Goal: Share content: Share content

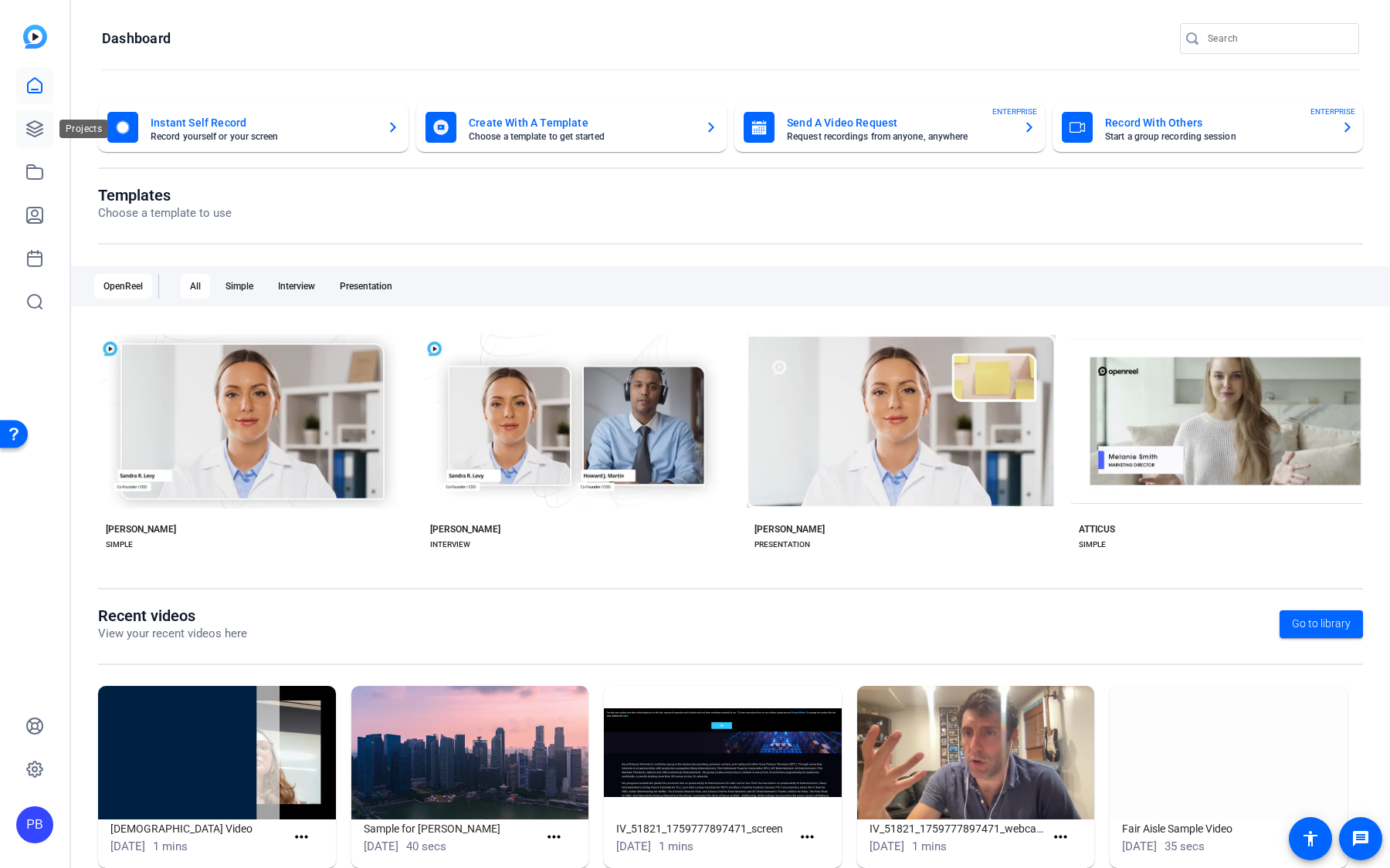
click at [39, 130] on icon at bounding box center [34, 129] width 16 height 16
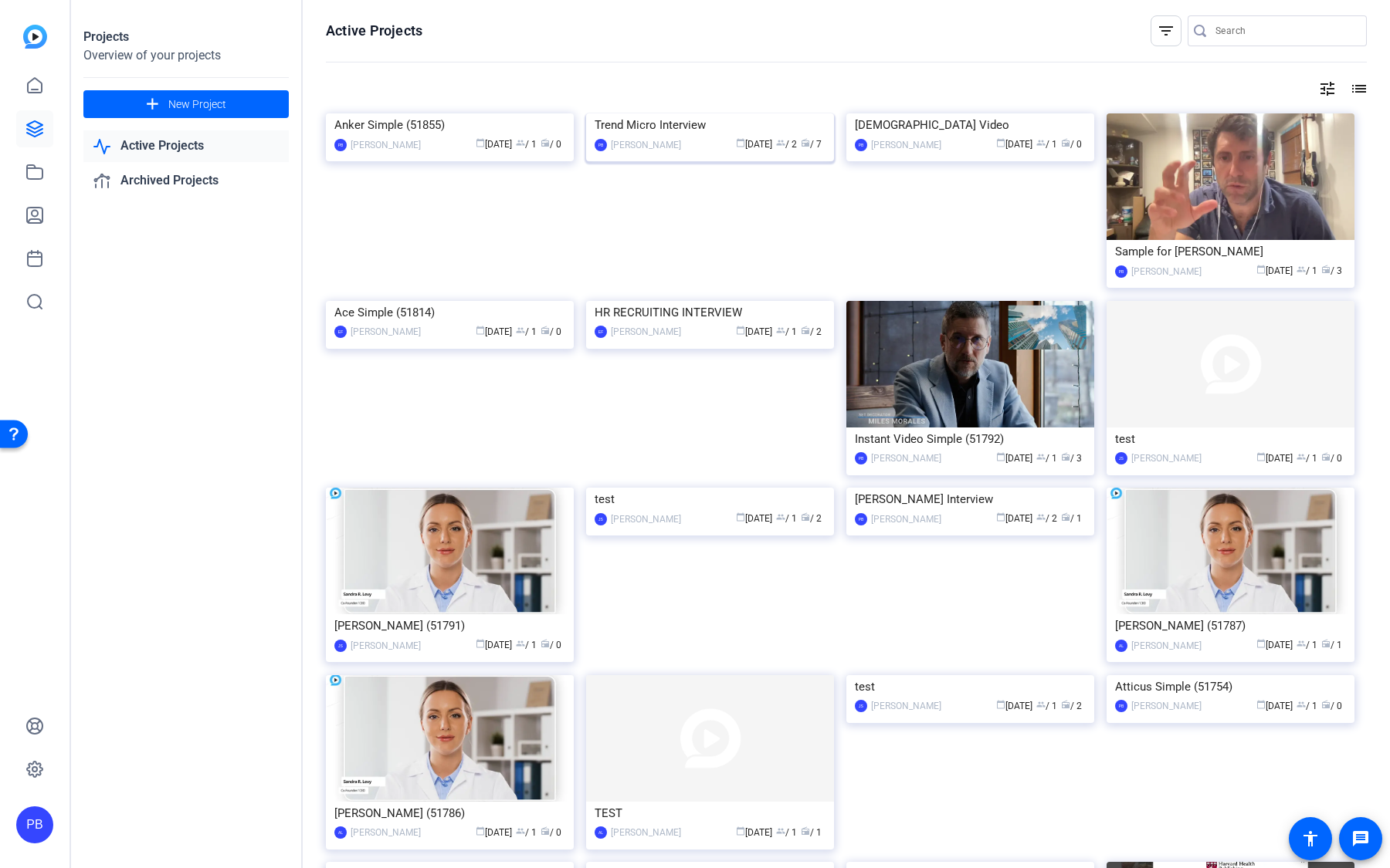
click at [649, 113] on img at bounding box center [710, 113] width 248 height 0
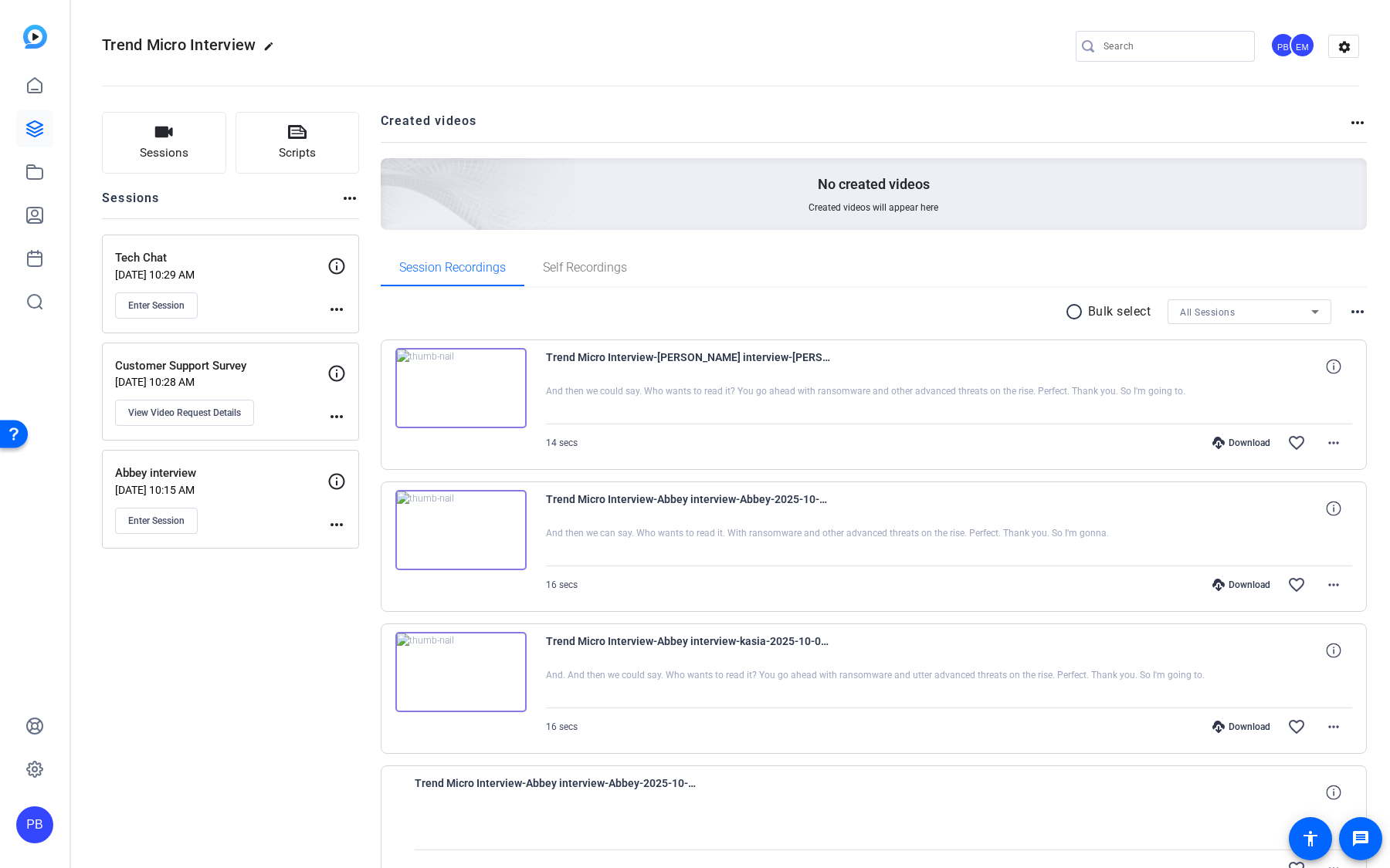
click at [445, 379] on img at bounding box center [461, 389] width 131 height 80
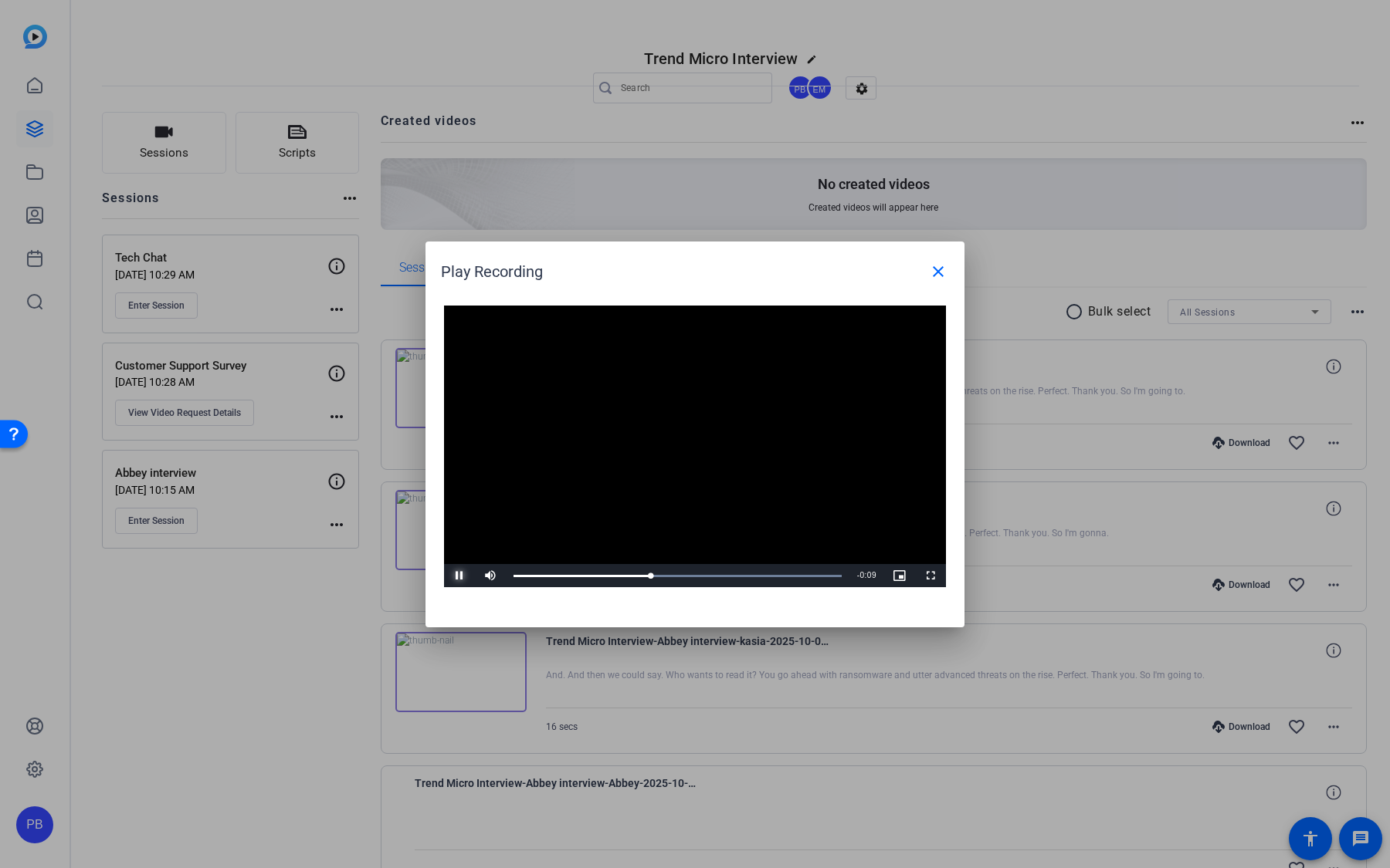
click at [458, 576] on span "Video Player" at bounding box center [460, 576] width 31 height 0
click at [945, 272] on mat-icon "close" at bounding box center [938, 271] width 19 height 19
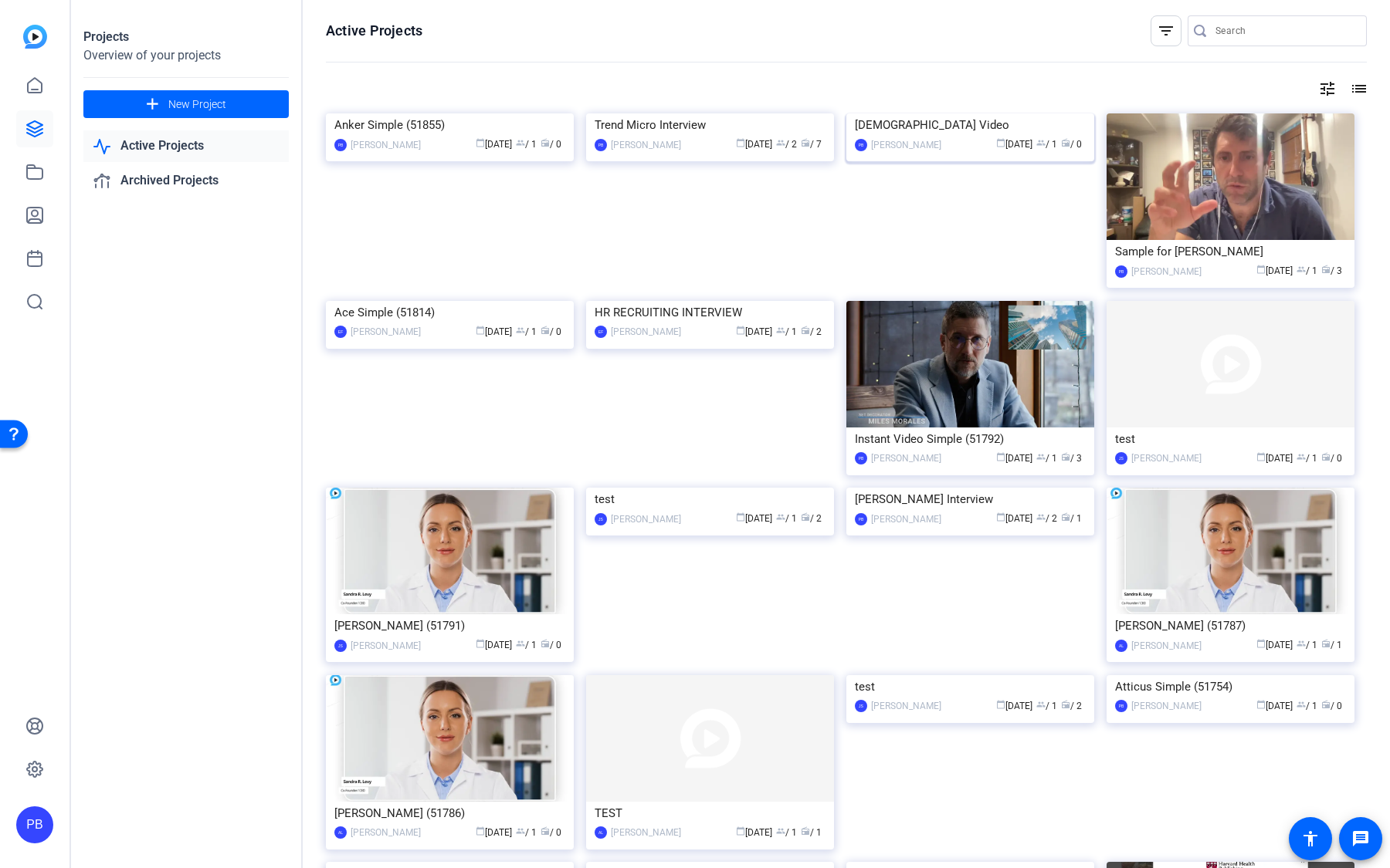
click at [938, 113] on img at bounding box center [970, 113] width 248 height 0
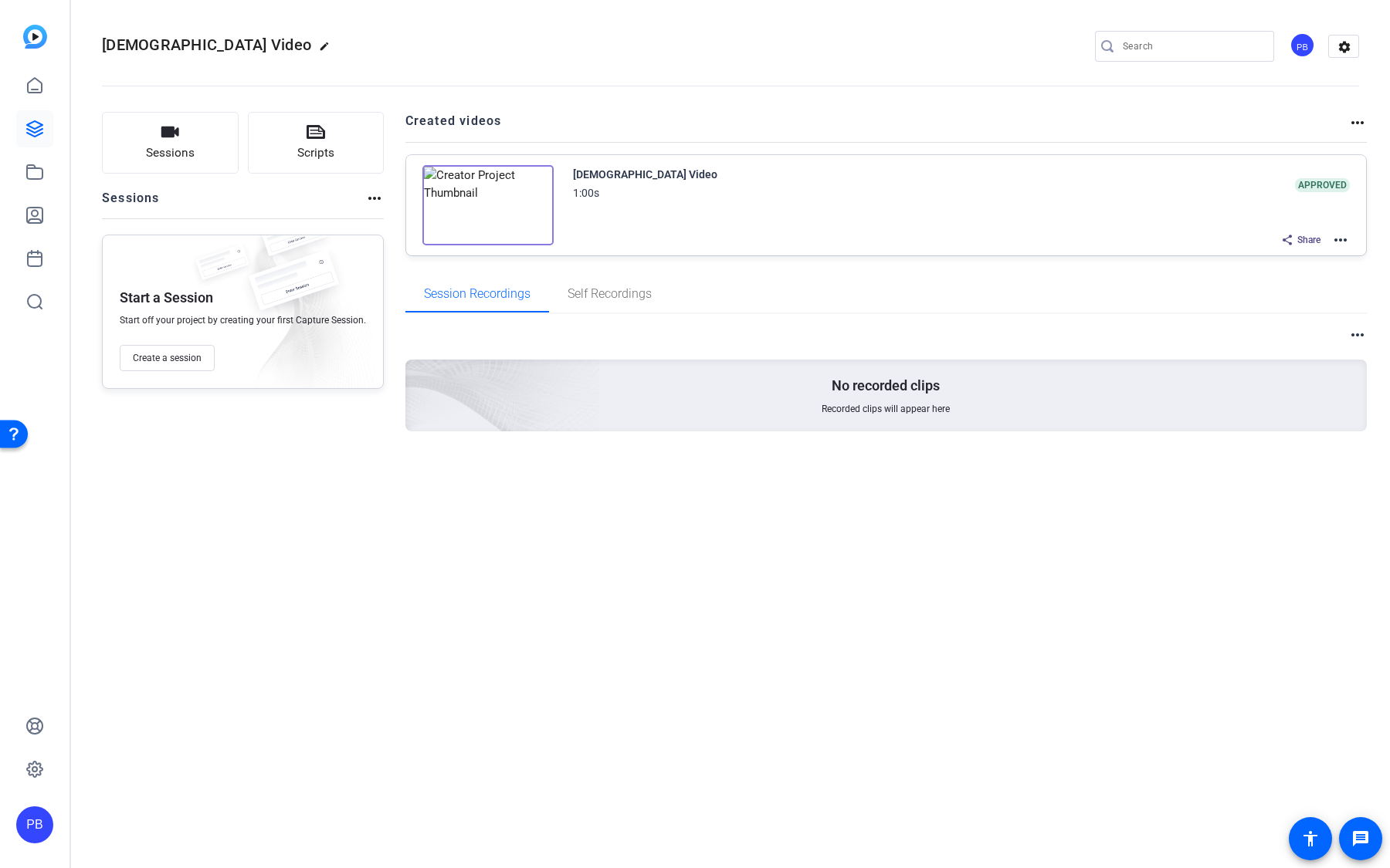
click at [1343, 234] on mat-icon "more_horiz" at bounding box center [1341, 240] width 19 height 19
click at [1292, 255] on span "Edit in Creator" at bounding box center [1284, 257] width 107 height 19
click at [42, 176] on icon at bounding box center [34, 172] width 16 height 14
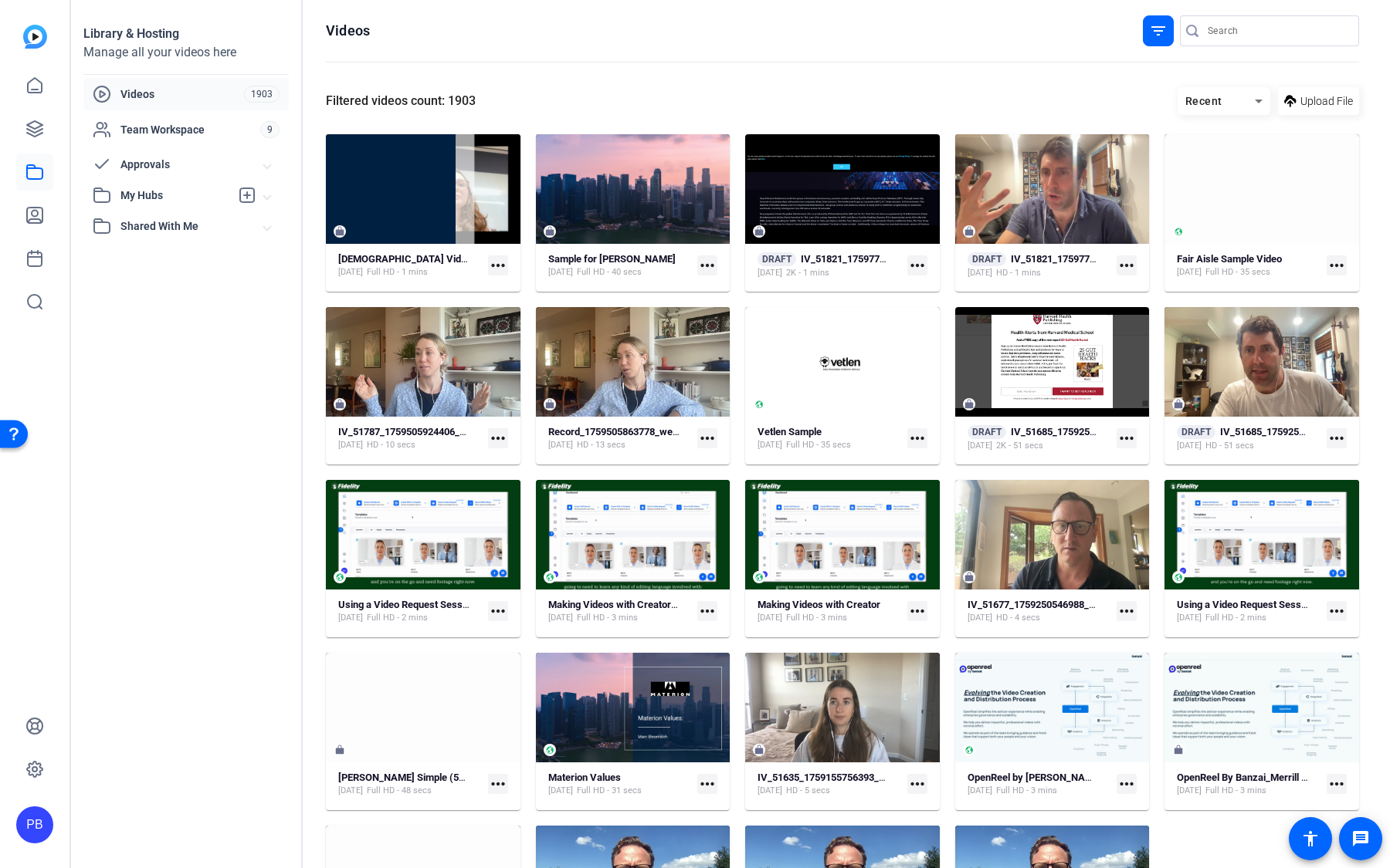
click at [190, 186] on div "My Hubs" at bounding box center [162, 195] width 138 height 19
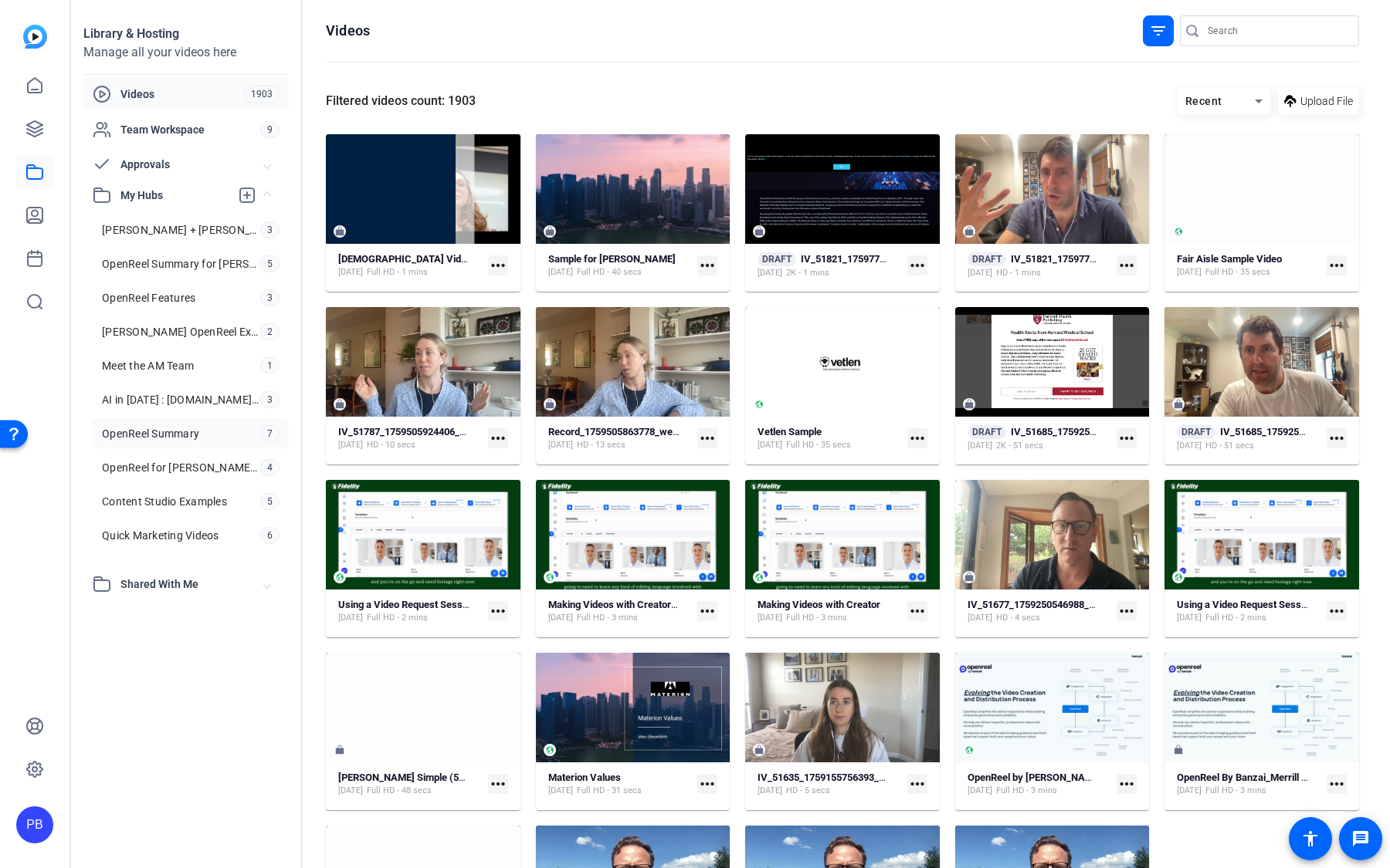
click at [206, 443] on link "OpenReel Summary 7" at bounding box center [190, 434] width 196 height 31
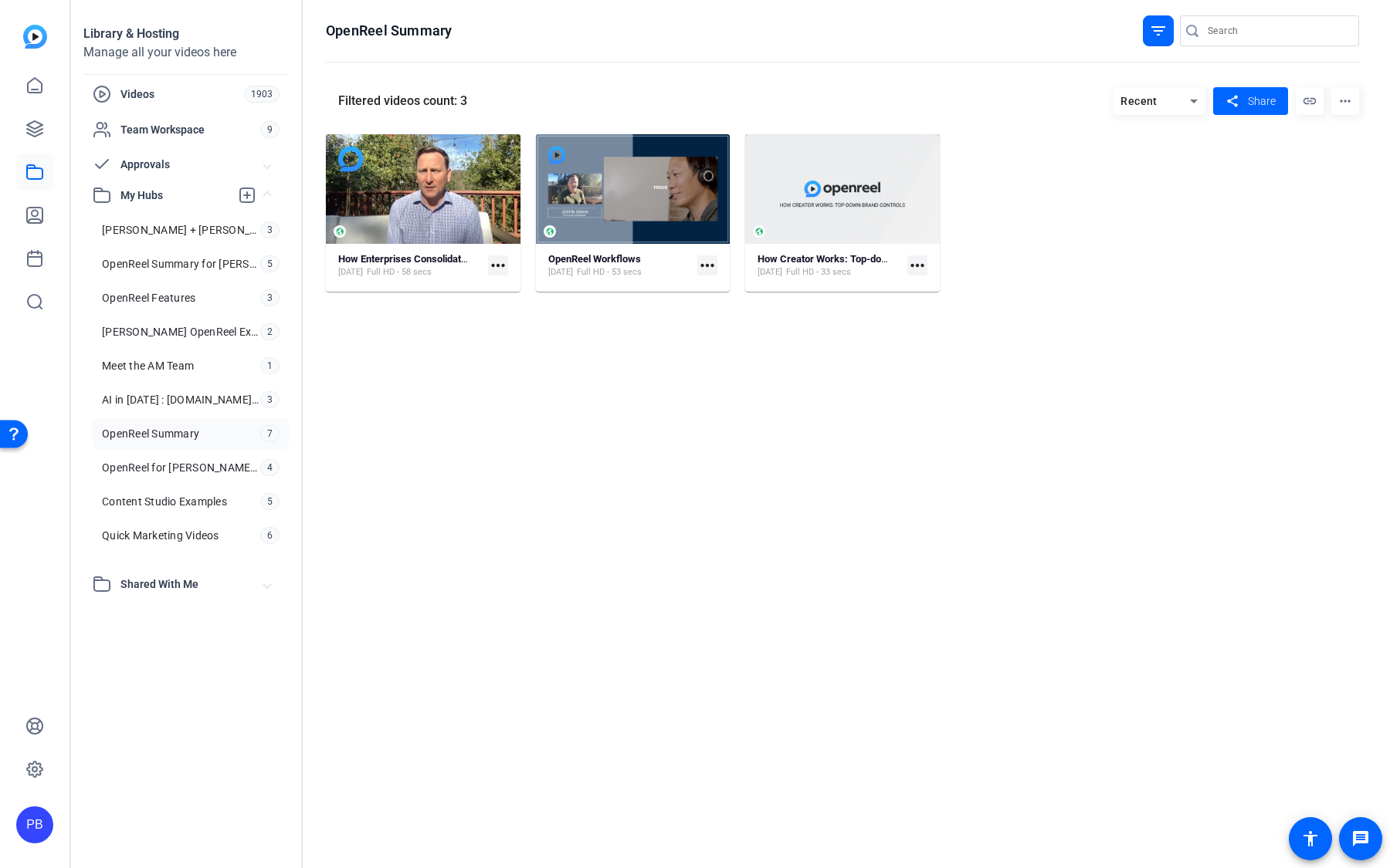
click at [1160, 27] on mat-icon "filter_list" at bounding box center [1158, 30] width 19 height 19
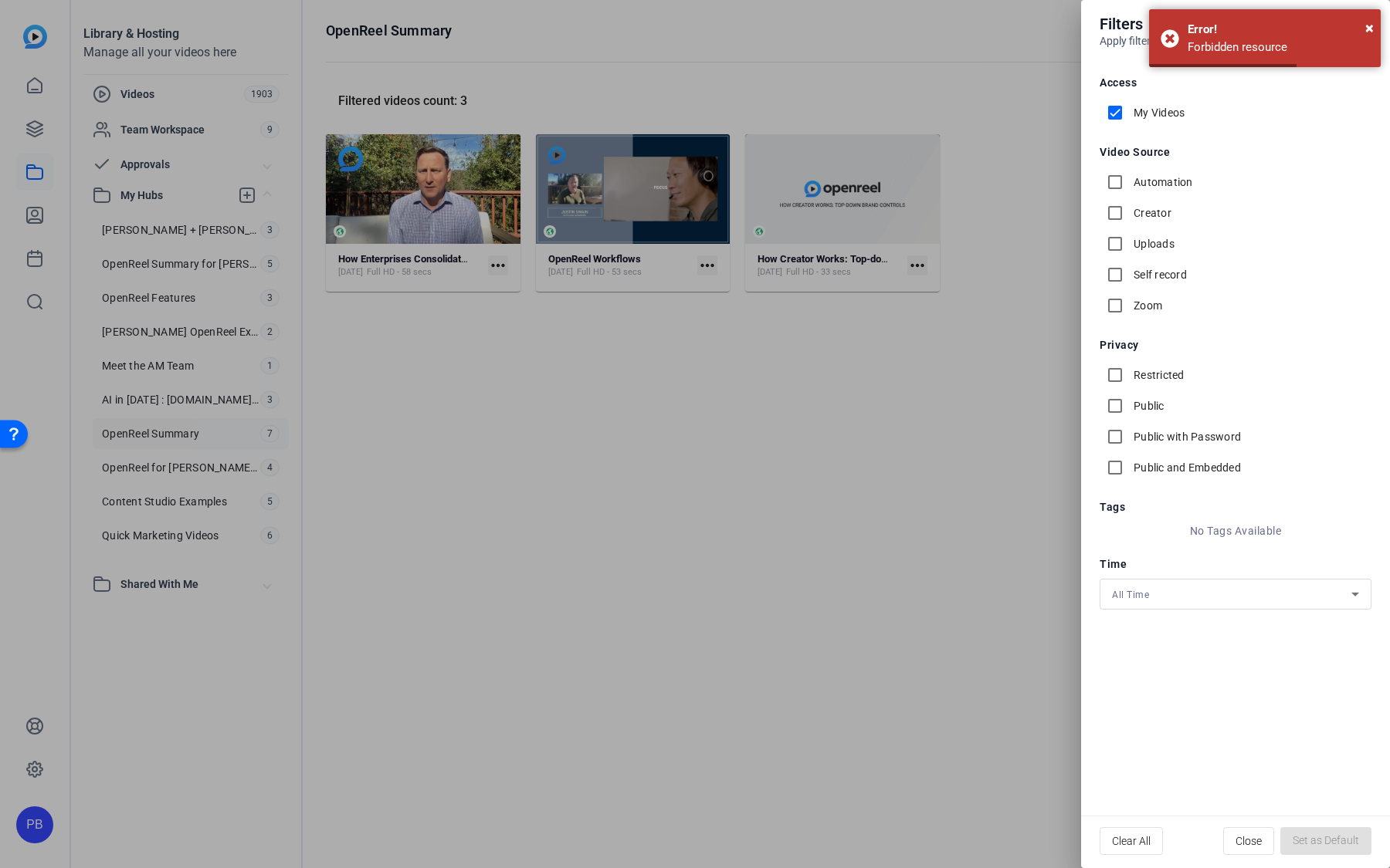
click at [1115, 113] on input "My Videos" at bounding box center [1115, 113] width 31 height 31
checkbox input "false"
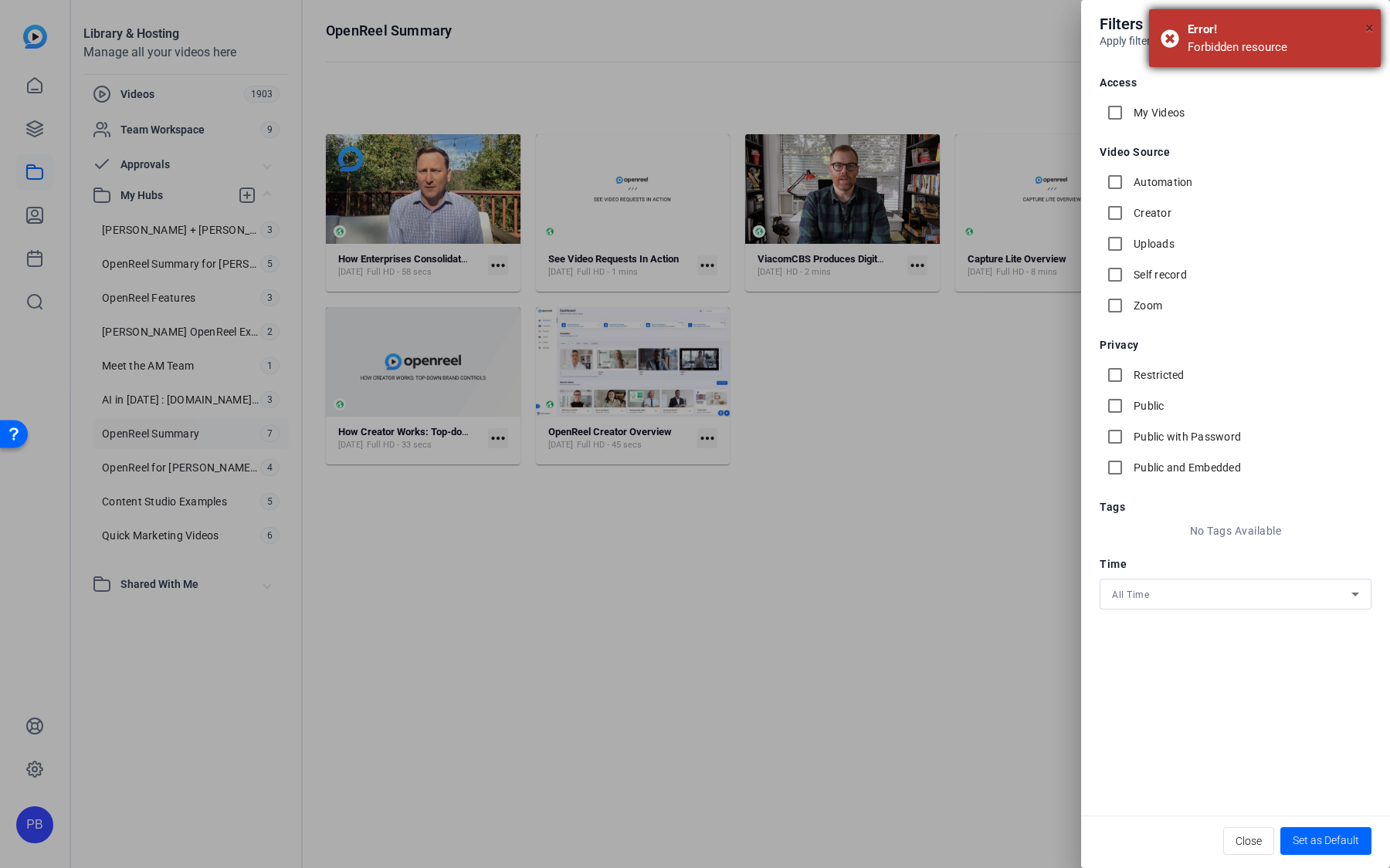
click at [1372, 29] on span "×" at bounding box center [1369, 28] width 8 height 19
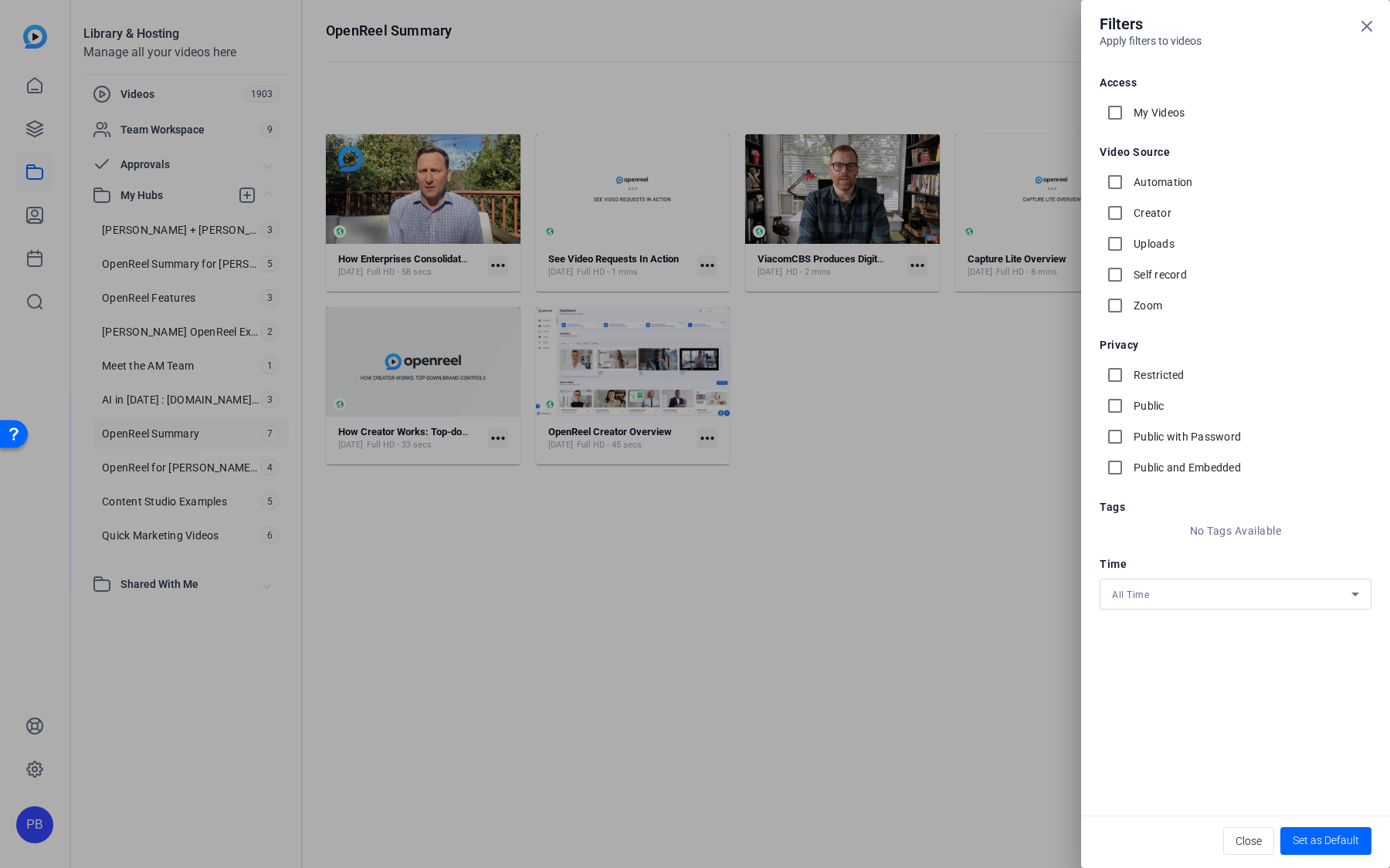
click at [822, 259] on div at bounding box center [695, 434] width 1390 height 868
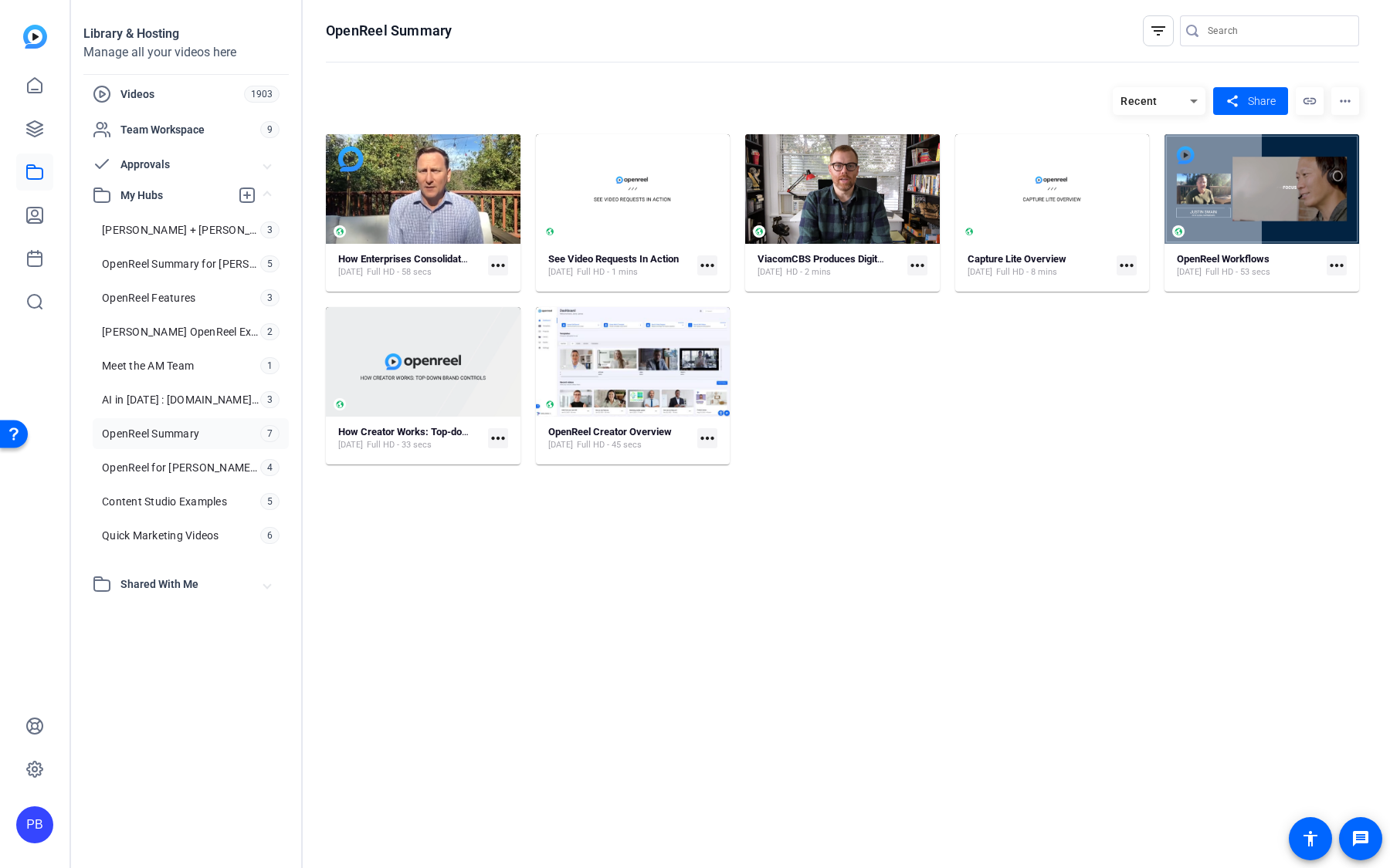
click at [822, 259] on strong "ViacomCBS Produces Digital Shows, Interviews at Studio Quality Using OpenReel" at bounding box center [937, 259] width 358 height 11
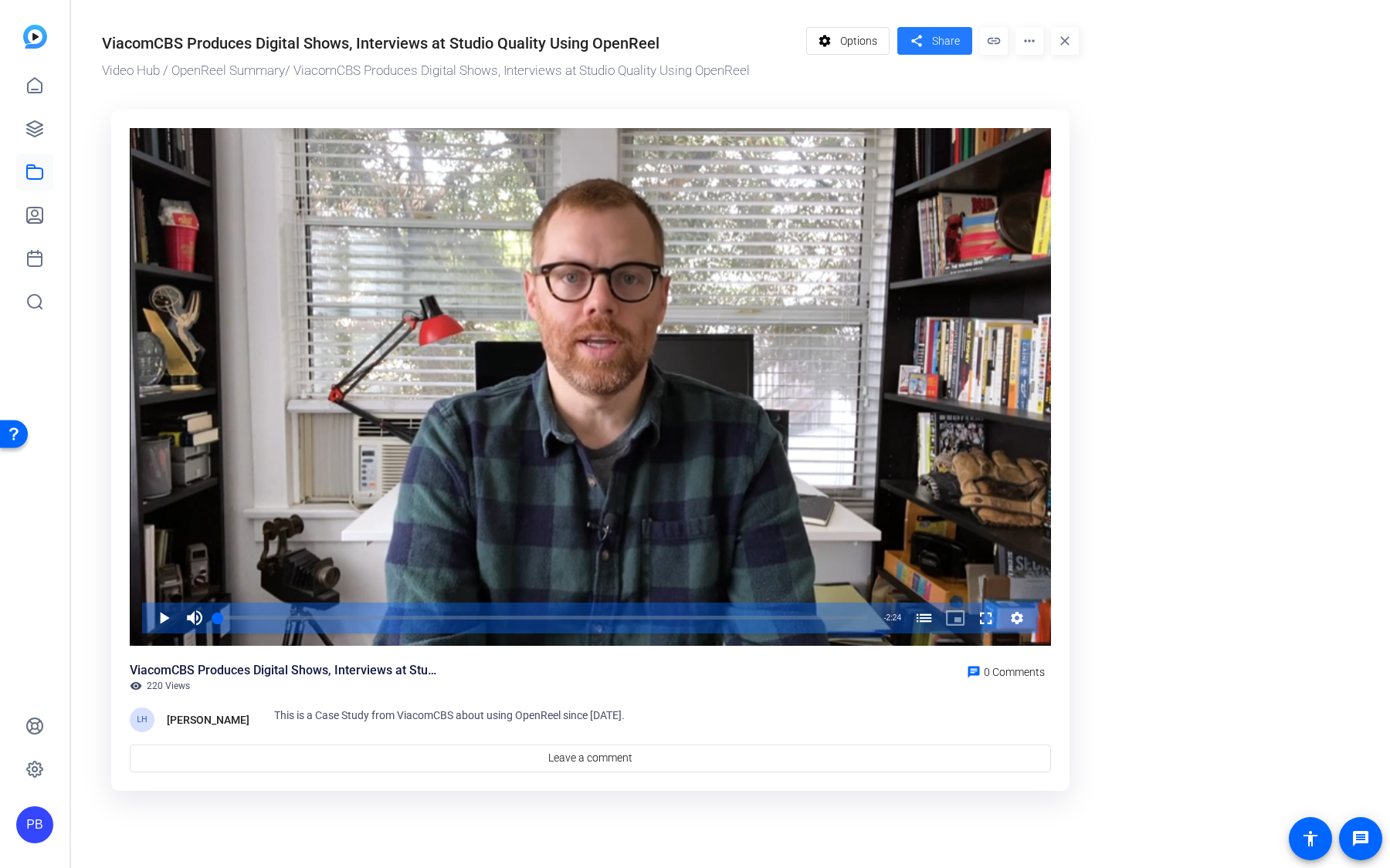
click at [948, 44] on span "Share" at bounding box center [946, 41] width 28 height 16
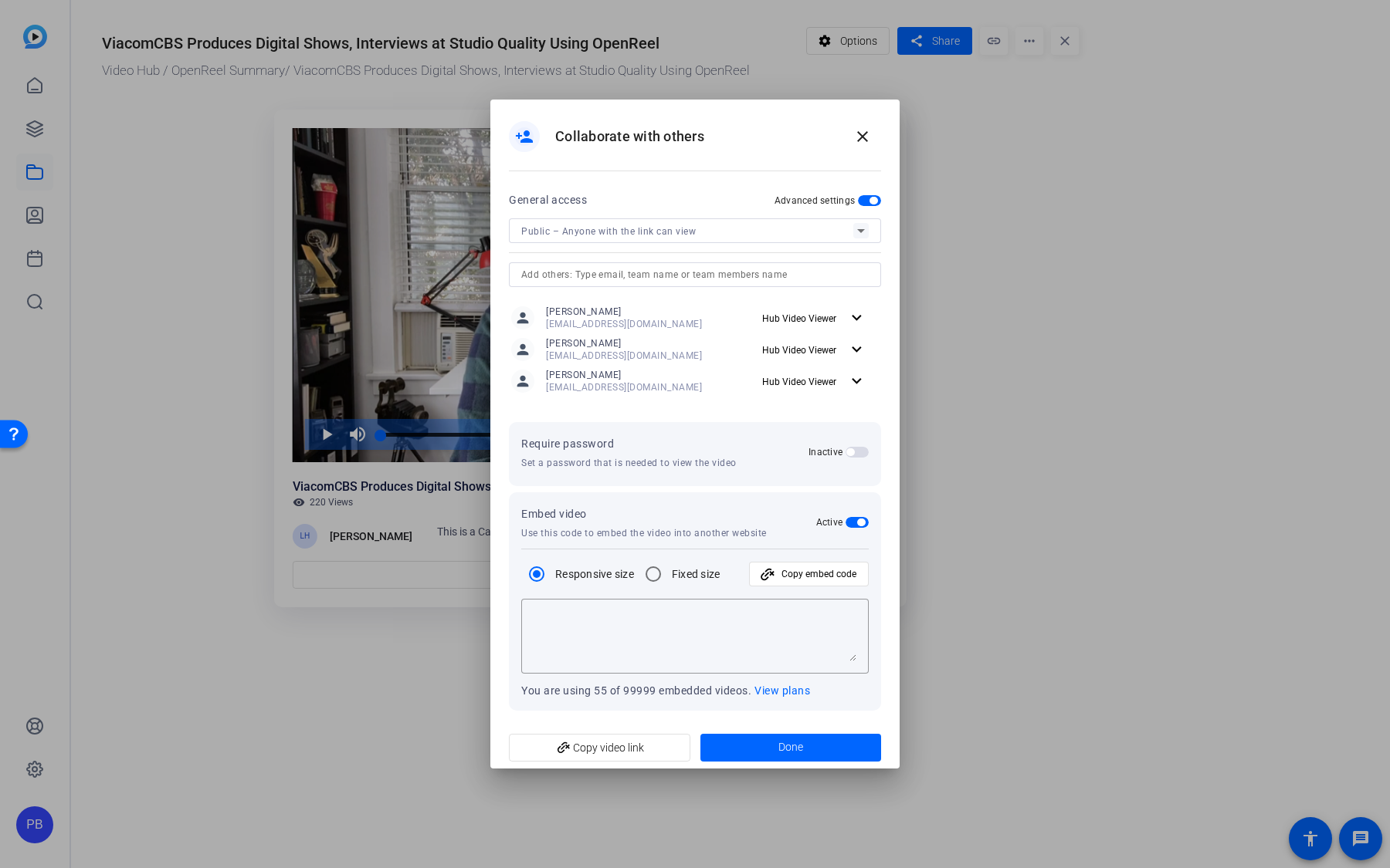
type textarea "<iframe width="100%" height="100%" src="[URL][DOMAIN_NAME]" title="OpenReel Vid…"
click at [622, 740] on span "add_link Copy video link" at bounding box center [599, 748] width 157 height 30
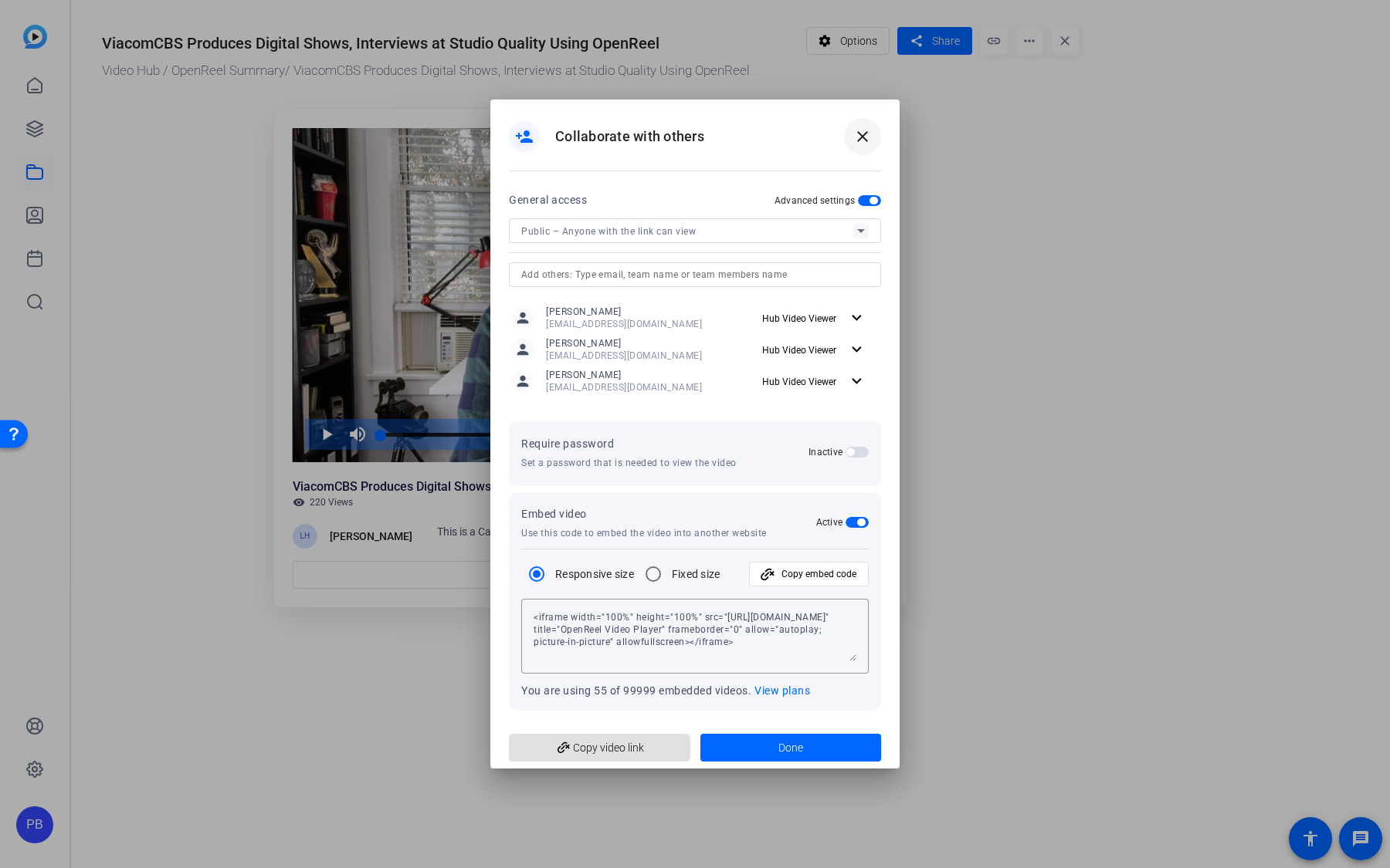
click at [864, 139] on mat-icon "close" at bounding box center [863, 136] width 19 height 19
